Goal: Task Accomplishment & Management: Use online tool/utility

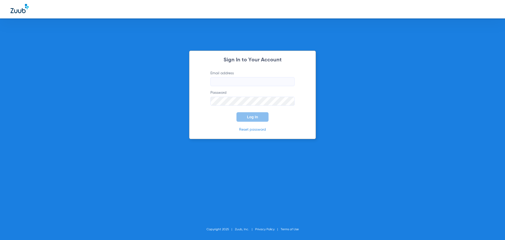
type input "[EMAIL_ADDRESS][DOMAIN_NAME]"
click at [248, 118] on span "Log In" at bounding box center [252, 117] width 11 height 4
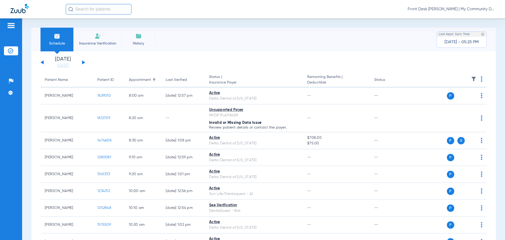
click at [82, 63] on button at bounding box center [83, 62] width 3 height 4
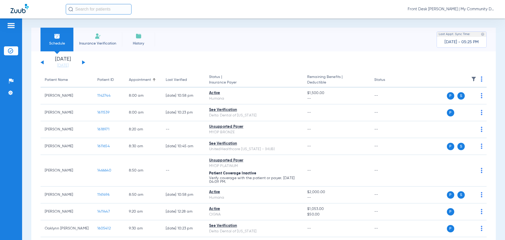
click at [481, 79] on img at bounding box center [482, 78] width 2 height 5
click at [450, 99] on span "Verify All" at bounding box center [457, 100] width 33 height 4
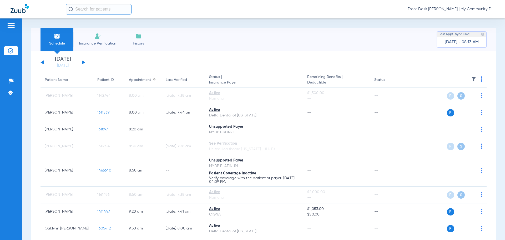
click at [42, 60] on div "[DATE] [DATE] [DATE] [DATE] [DATE] [DATE] [DATE] [DATE] [DATE] [DATE] [DATE] [D…" at bounding box center [63, 63] width 45 height 12
click at [42, 62] on button at bounding box center [42, 62] width 3 height 4
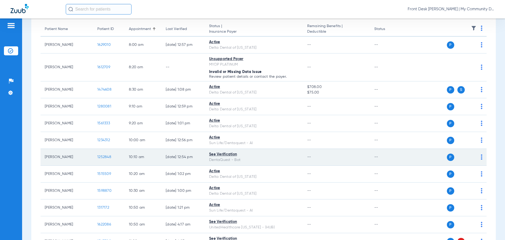
scroll to position [105, 0]
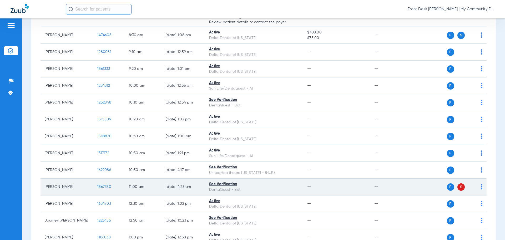
click at [105, 186] on span "1567380" at bounding box center [104, 187] width 14 height 4
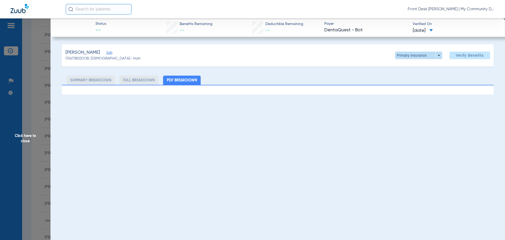
click at [439, 55] on span at bounding box center [418, 55] width 47 height 7
click at [420, 66] on span "Primary Insurance" at bounding box center [417, 66] width 35 height 4
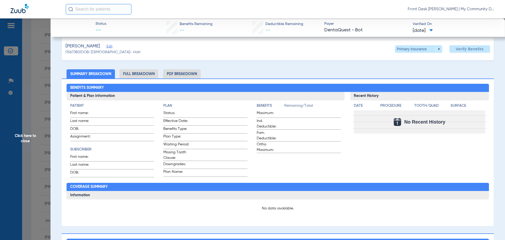
scroll to position [0, 0]
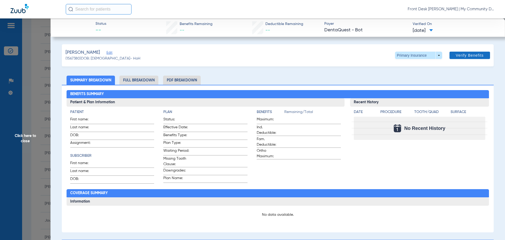
click at [462, 54] on span "Verify Benefits" at bounding box center [470, 55] width 28 height 4
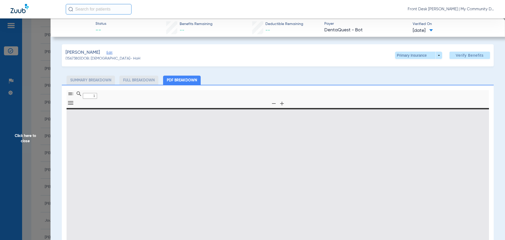
type input "0"
select select "page-width"
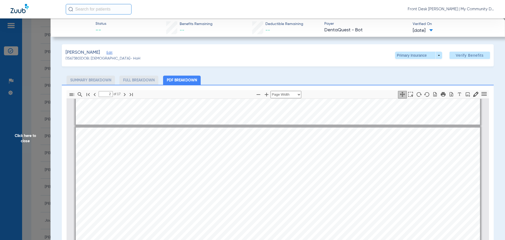
type input "1"
